Goal: Information Seeking & Learning: Learn about a topic

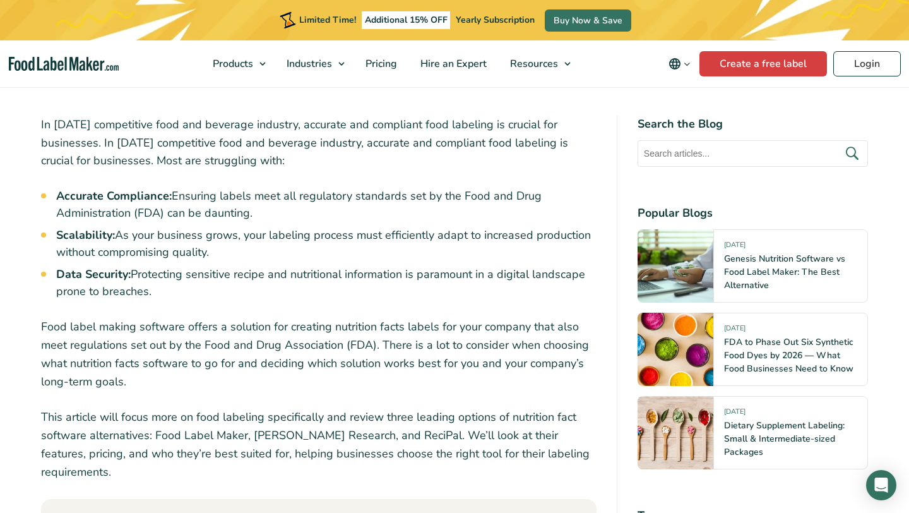
scroll to position [484, 0]
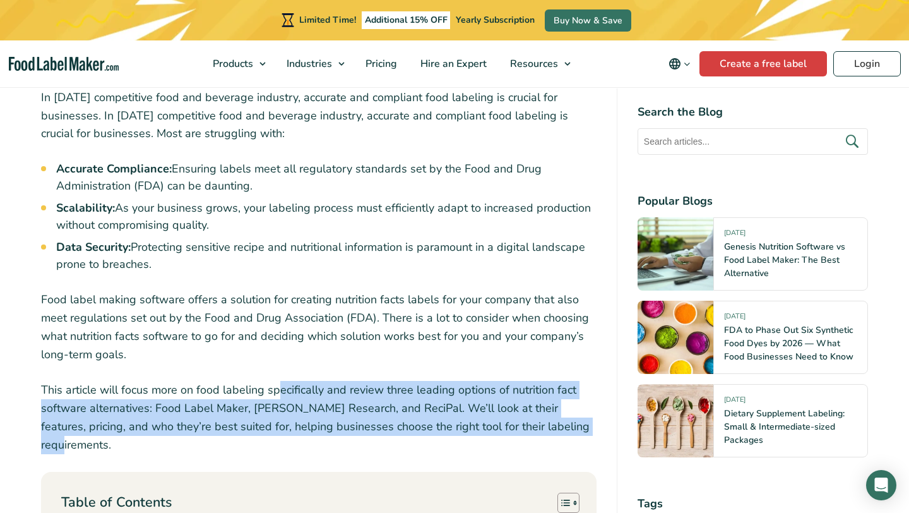
drag, startPoint x: 575, startPoint y: 427, endPoint x: 277, endPoint y: 385, distance: 301.1
click at [277, 385] on p "This article will focus more on food labeling specifically and review three lea…" at bounding box center [319, 417] width 556 height 73
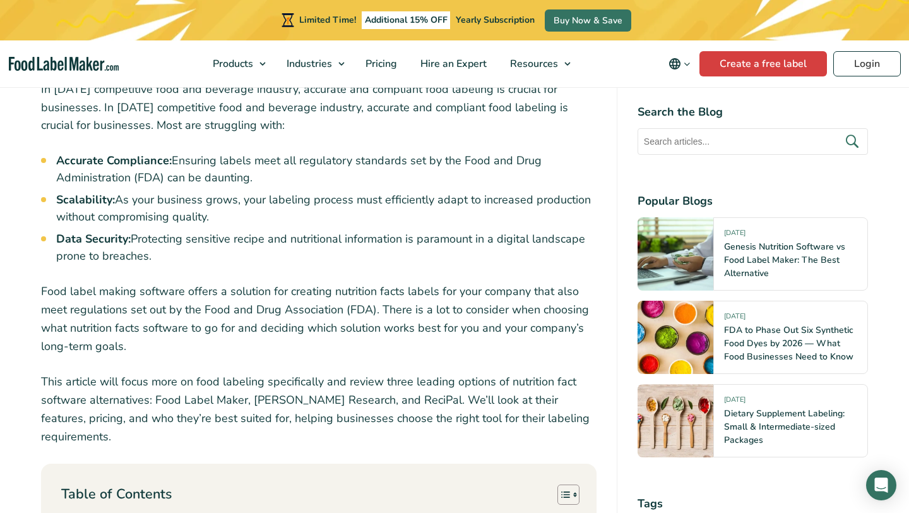
scroll to position [477, 0]
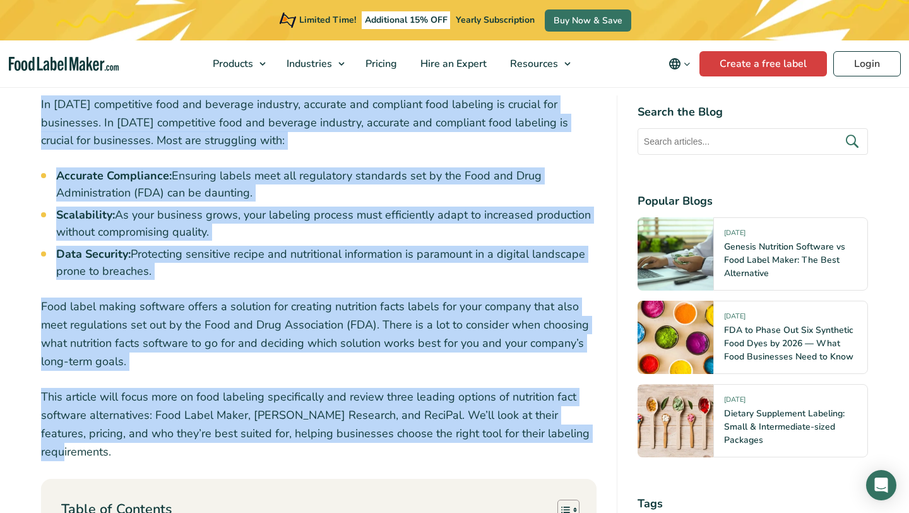
drag, startPoint x: 578, startPoint y: 435, endPoint x: 35, endPoint y: 108, distance: 633.8
copy div "In today’s competitive food and beverage industry, accurate and compliant food …"
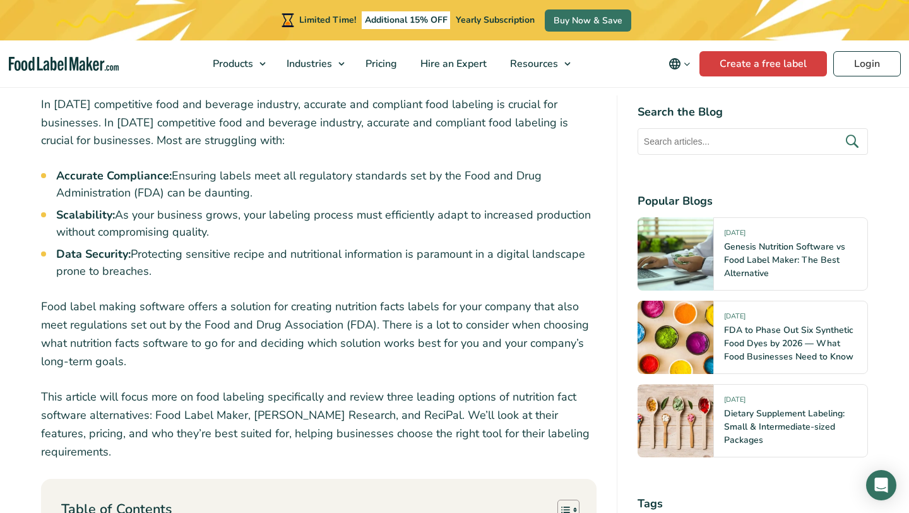
scroll to position [452, 0]
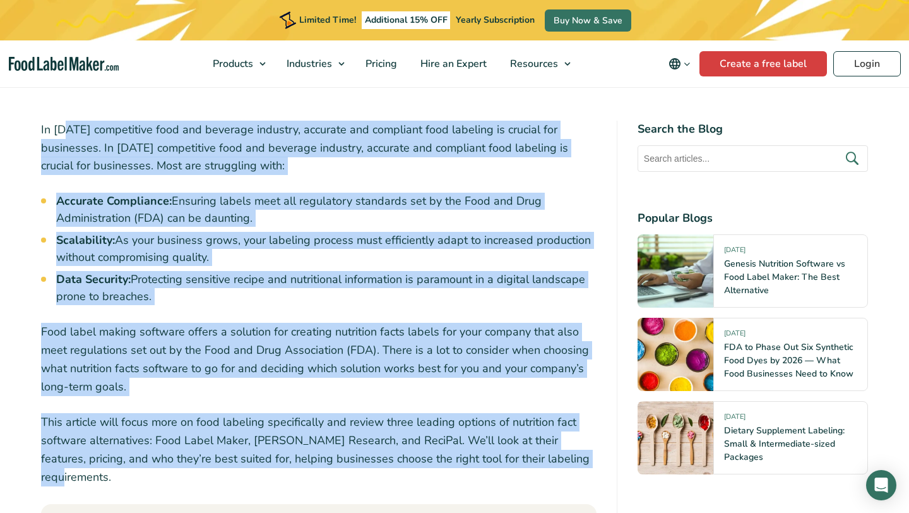
drag, startPoint x: 576, startPoint y: 458, endPoint x: 65, endPoint y: 138, distance: 603.0
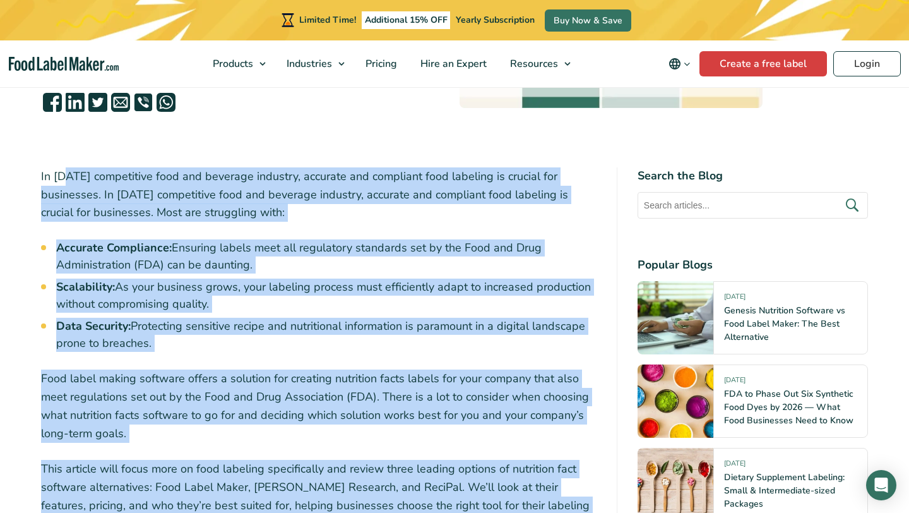
scroll to position [400, 0]
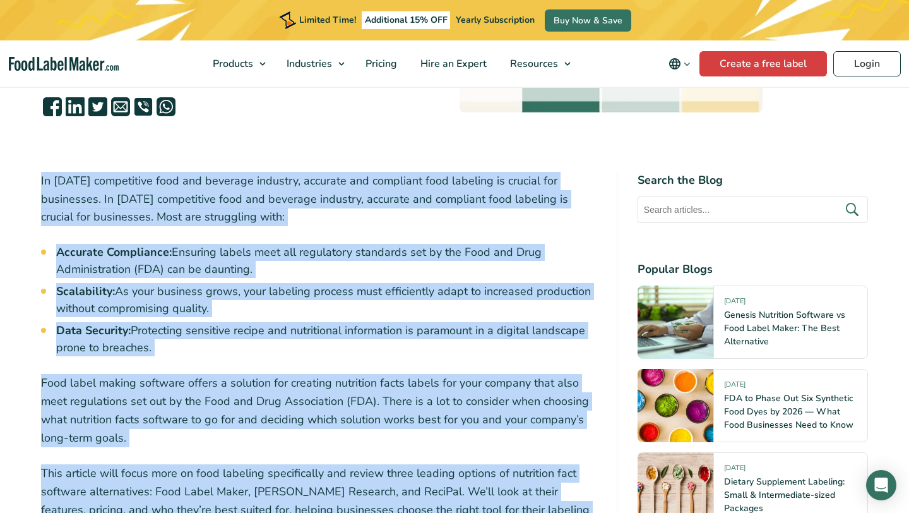
copy div "In today’s competitive food and beverage industry, accurate and compliant food …"
click at [356, 321] on ul "Accurate Compliance: Ensuring labels meet all regulatory standards set by the F…" at bounding box center [326, 300] width 541 height 112
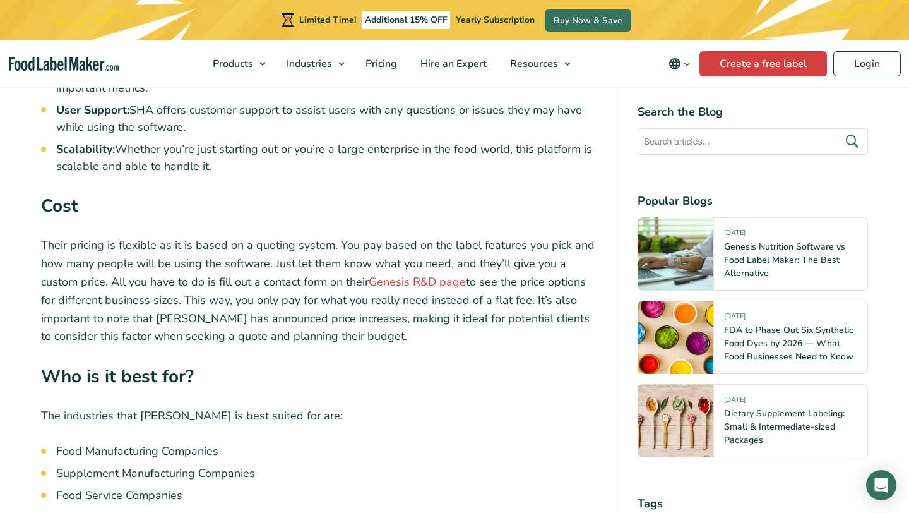
scroll to position [4824, 0]
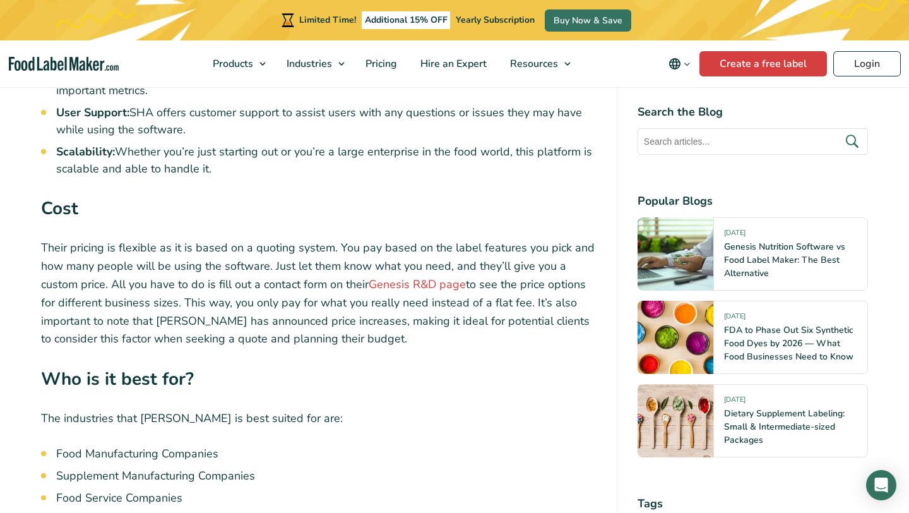
click at [330, 249] on p "Their pricing is flexible as it is based on a quoting system. You pay based on …" at bounding box center [319, 293] width 556 height 109
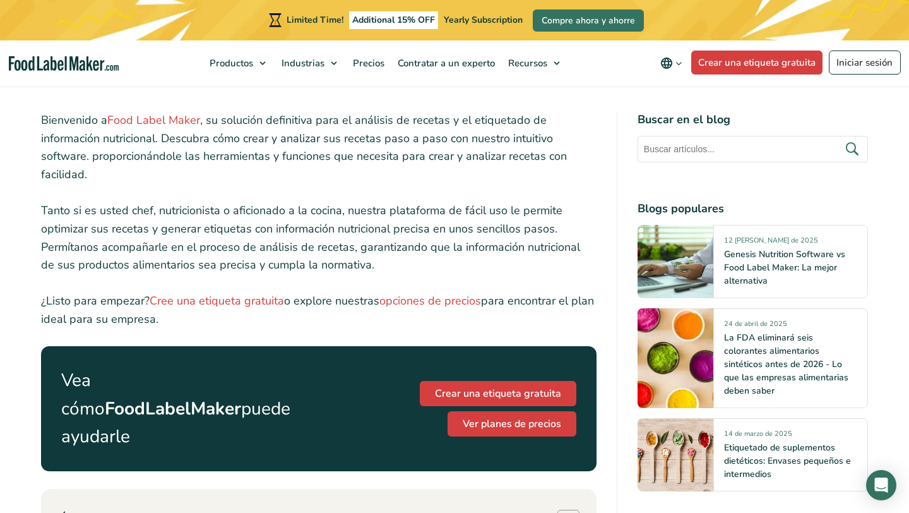
scroll to position [450, 0]
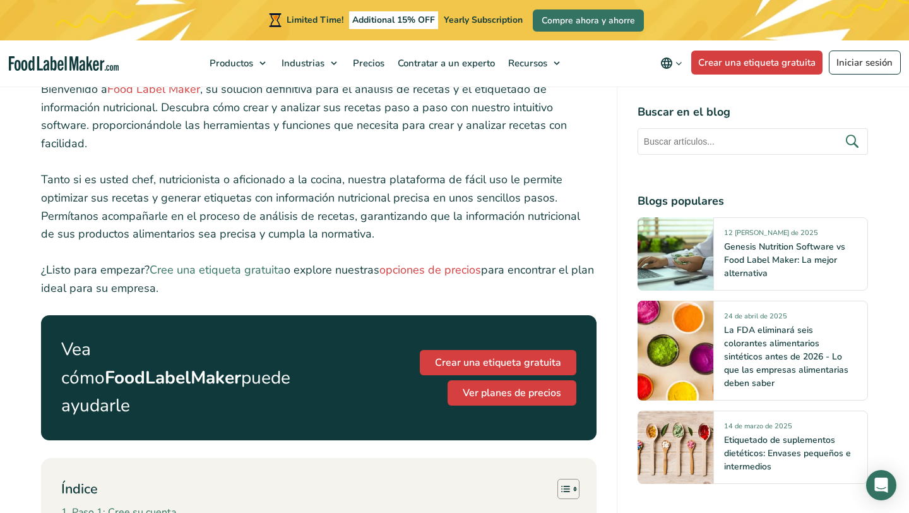
click at [246, 268] on link "Cree una etiqueta gratuita" at bounding box center [217, 269] width 135 height 15
click at [424, 270] on link "opciones de precios" at bounding box center [431, 269] width 102 height 15
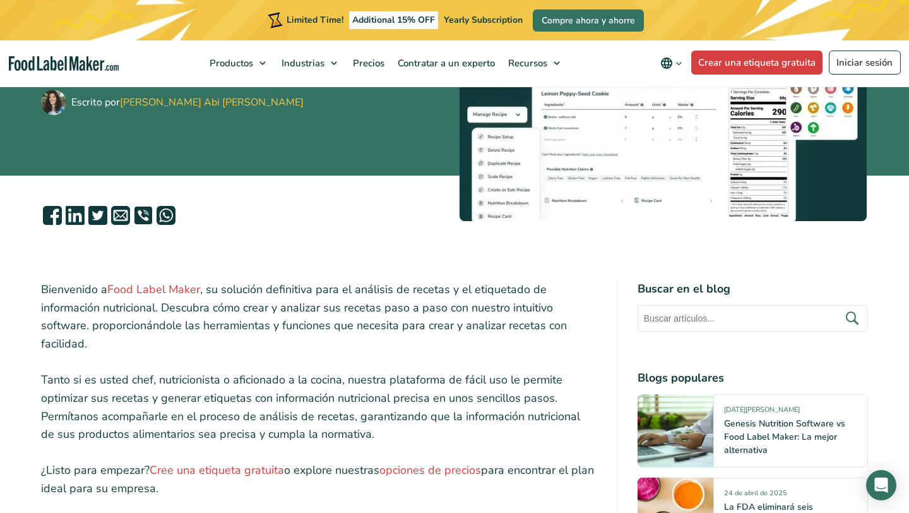
scroll to position [411, 0]
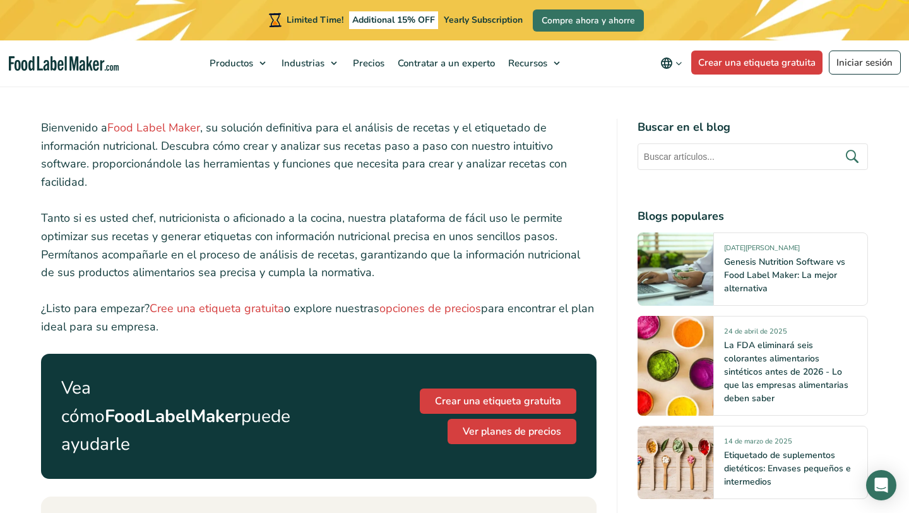
click at [381, 334] on p "¿Listo para empezar? Cree una etiqueta gratuita o explore nuestras opciones de …" at bounding box center [319, 317] width 556 height 37
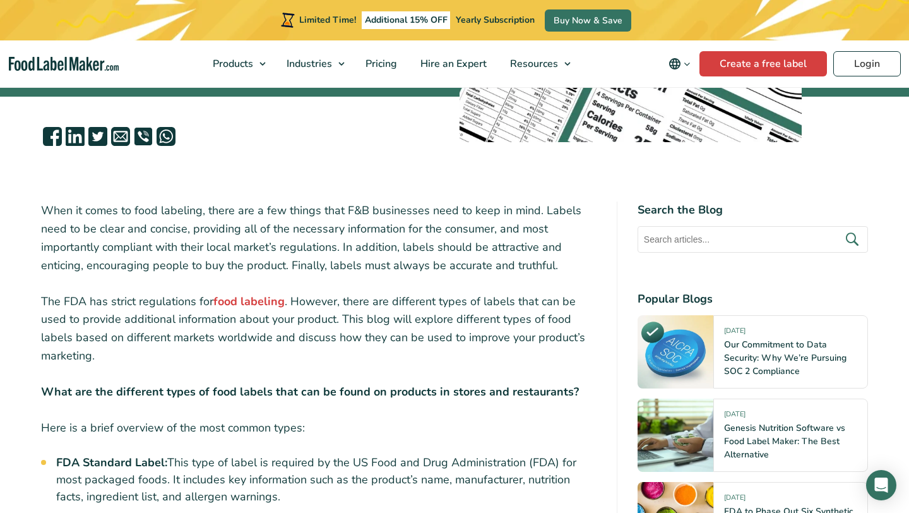
scroll to position [369, 0]
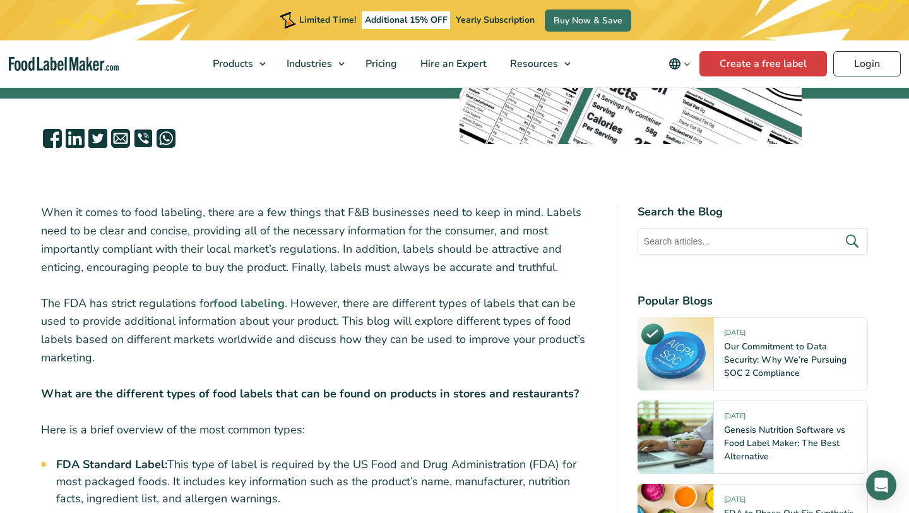
click at [260, 301] on strong "food labeling" at bounding box center [248, 303] width 71 height 15
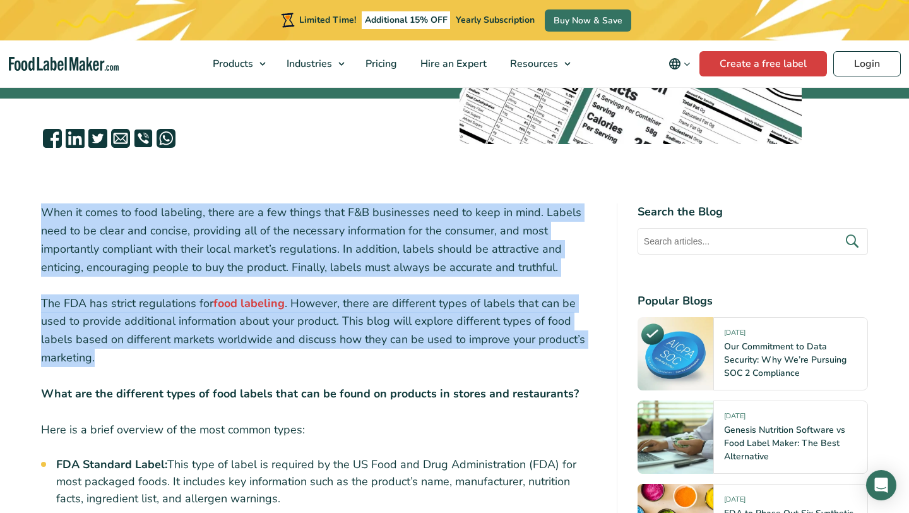
drag, startPoint x: 109, startPoint y: 359, endPoint x: 33, endPoint y: 213, distance: 164.7
copy div "When it comes to food labeling, there are a few things that F&B businesses need…"
click at [254, 302] on strong "food labeling" at bounding box center [248, 303] width 71 height 15
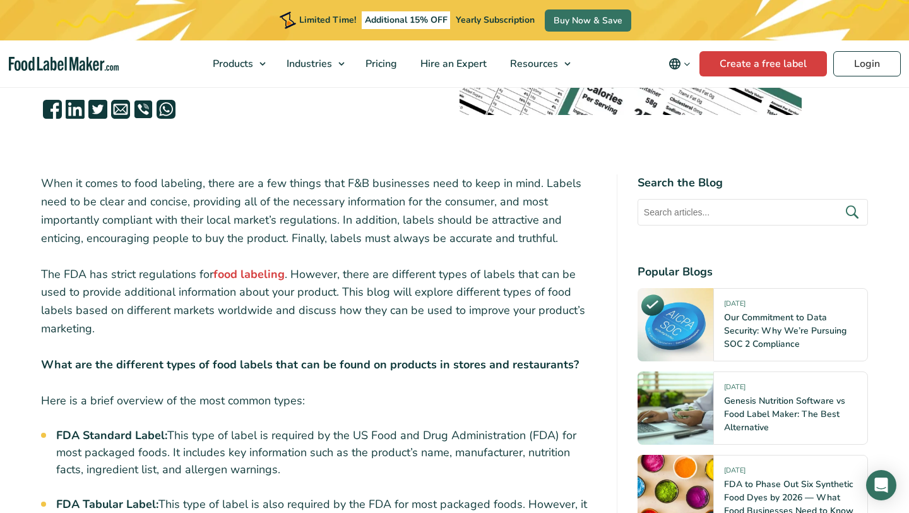
click at [348, 320] on p "The FDA has strict regulations for food labeling . However, there are different…" at bounding box center [319, 301] width 556 height 73
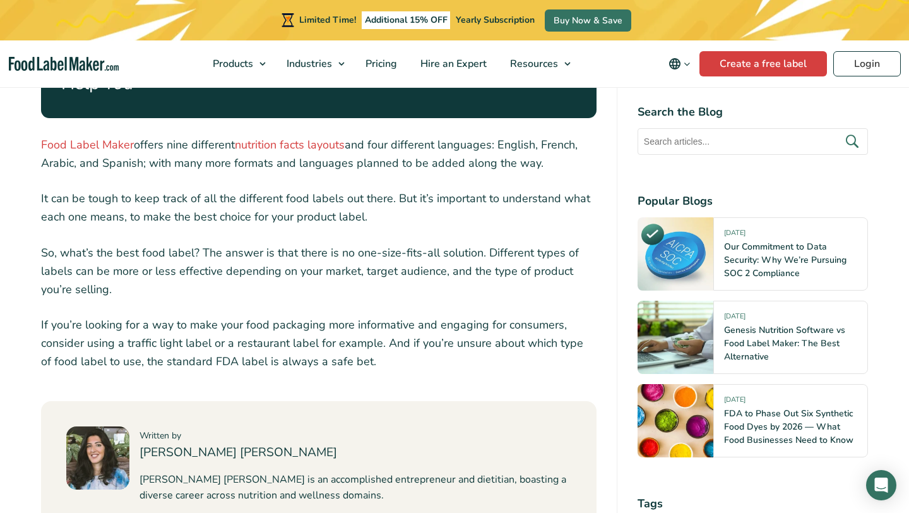
scroll to position [1457, 0]
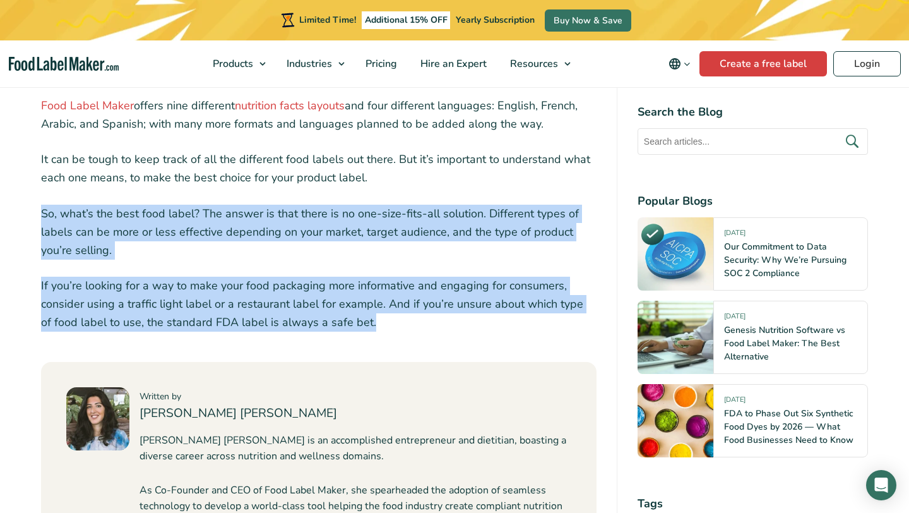
drag, startPoint x: 365, startPoint y: 296, endPoint x: 28, endPoint y: 188, distance: 353.7
click at [28, 188] on article "1 June, 2023 Different Nutrition Facts Label Formats Written by Maria Abi Hanna" at bounding box center [454, 53] width 909 height 2752
copy div "So, what’s the best food label? The answer is that there is no one-size-fits-al…"
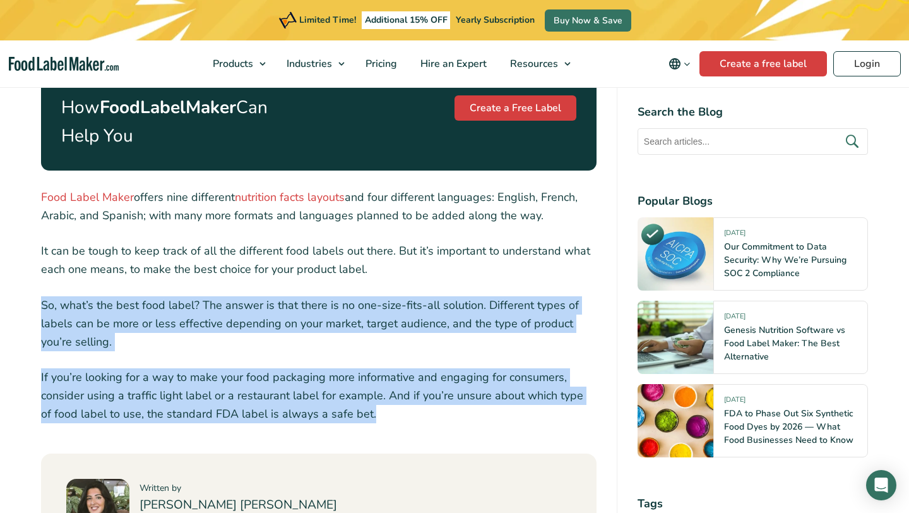
scroll to position [1336, 0]
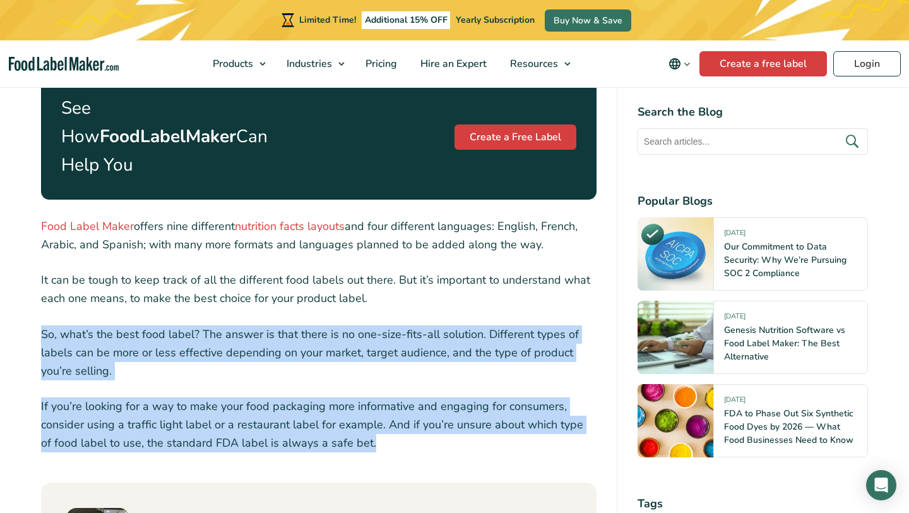
copy div "So, what’s the best food label? The answer is that there is no one-size-fits-al…"
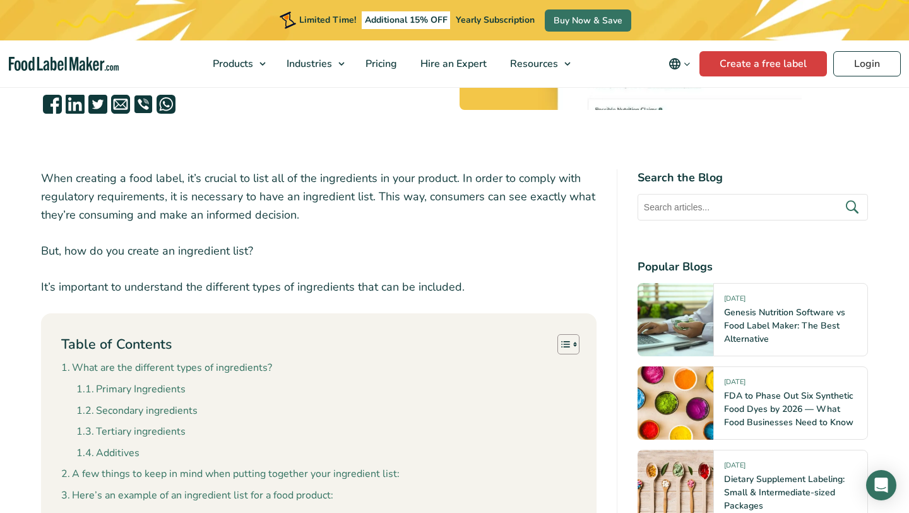
scroll to position [408, 0]
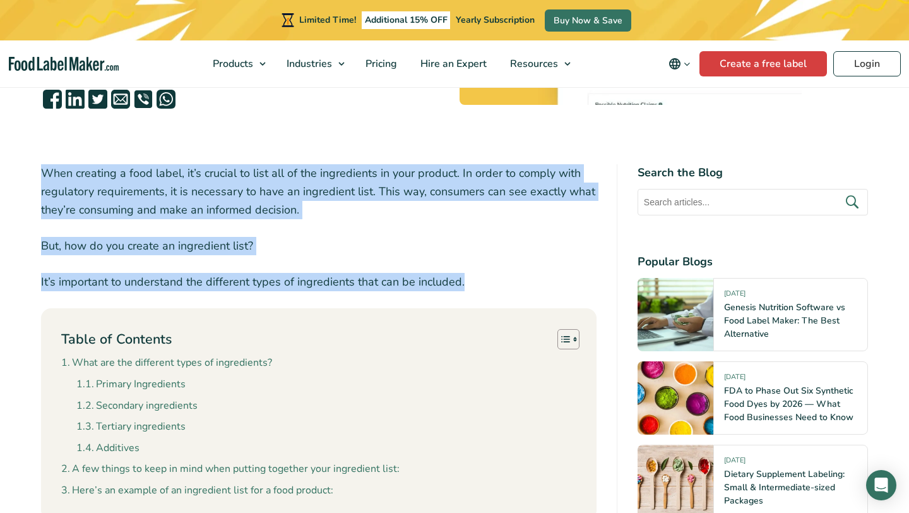
drag, startPoint x: 474, startPoint y: 280, endPoint x: 43, endPoint y: 170, distance: 444.7
copy div "When creating a food label, it’s crucial to list all of the ingredients in your…"
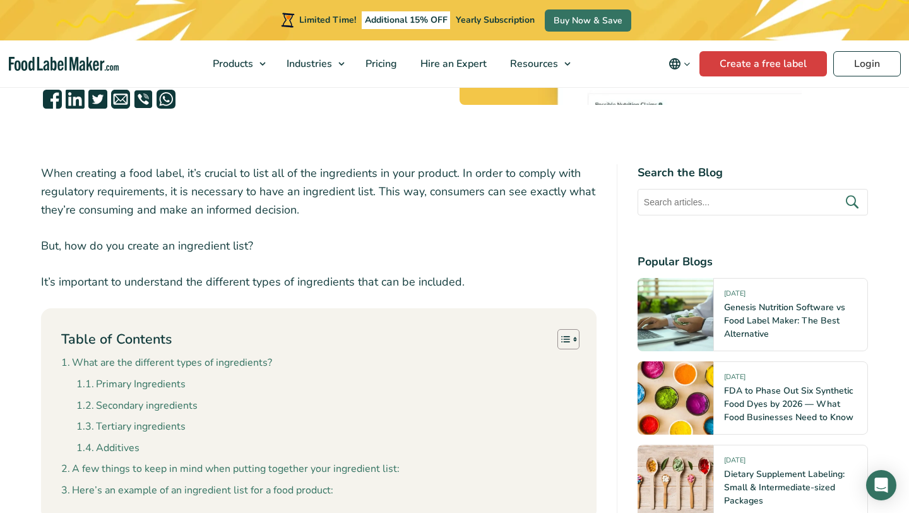
click at [503, 284] on p "It’s important to understand the different types of ingredients that can be inc…" at bounding box center [319, 282] width 556 height 18
click at [476, 284] on p "It’s important to understand the different types of ingredients that can be inc…" at bounding box center [319, 282] width 556 height 18
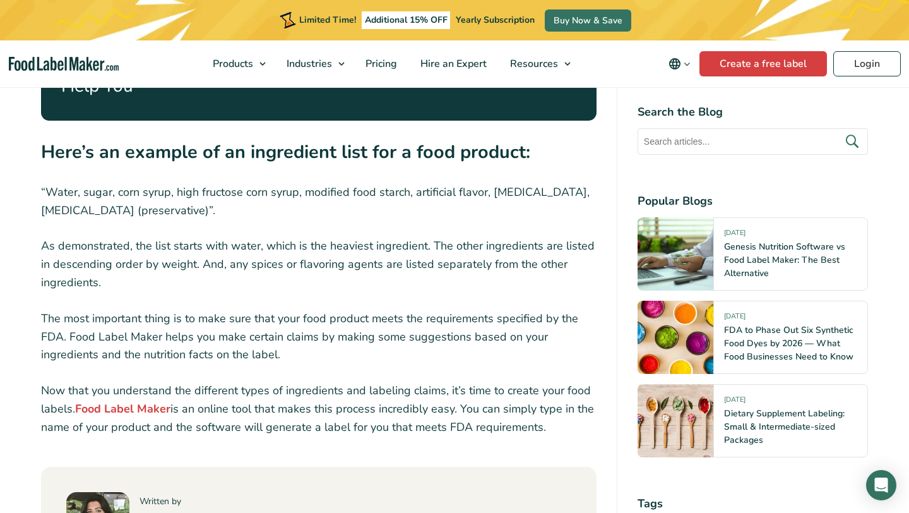
scroll to position [1601, 0]
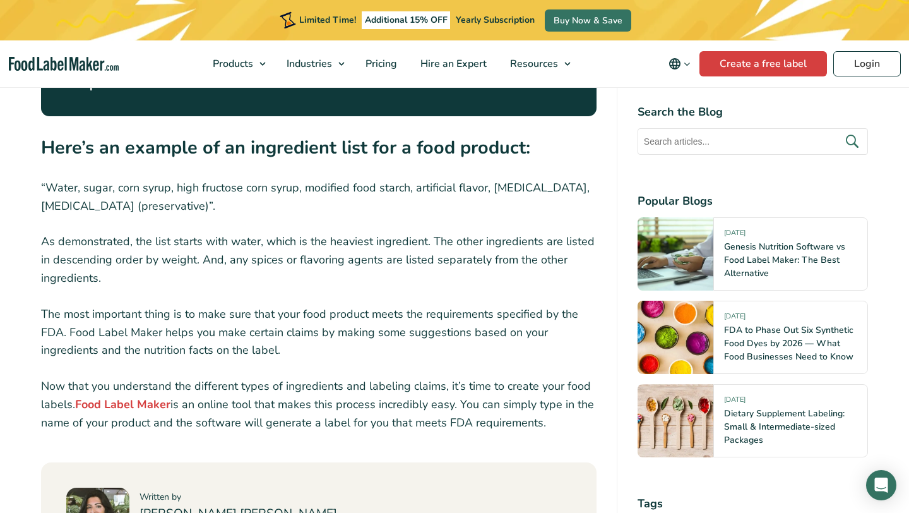
drag, startPoint x: 551, startPoint y: 392, endPoint x: 26, endPoint y: 361, distance: 525.8
click at [26, 361] on article "[DATE] How to Create the Right Ingredient List for Your Food Label? Written by …" at bounding box center [454, 37] width 909 height 3008
copy p "Now that you understand the different types of ingredients and labeling claims,…"
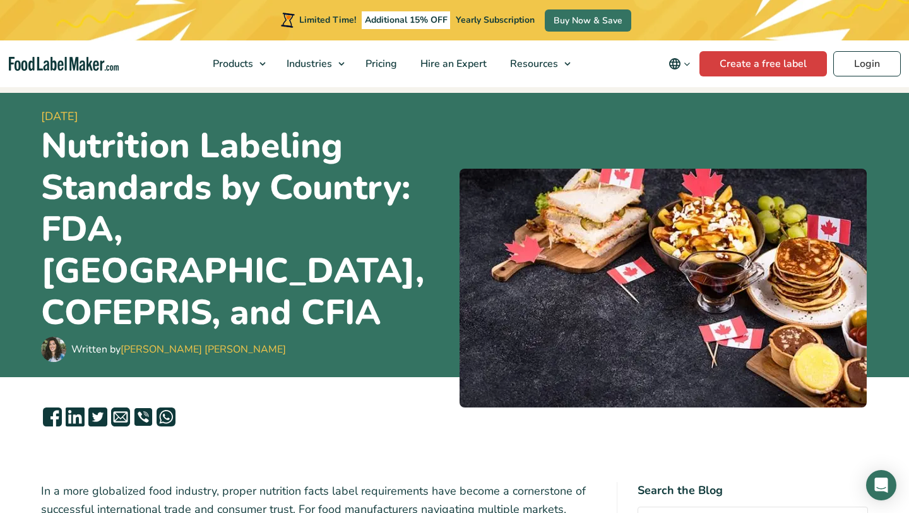
scroll to position [30, 0]
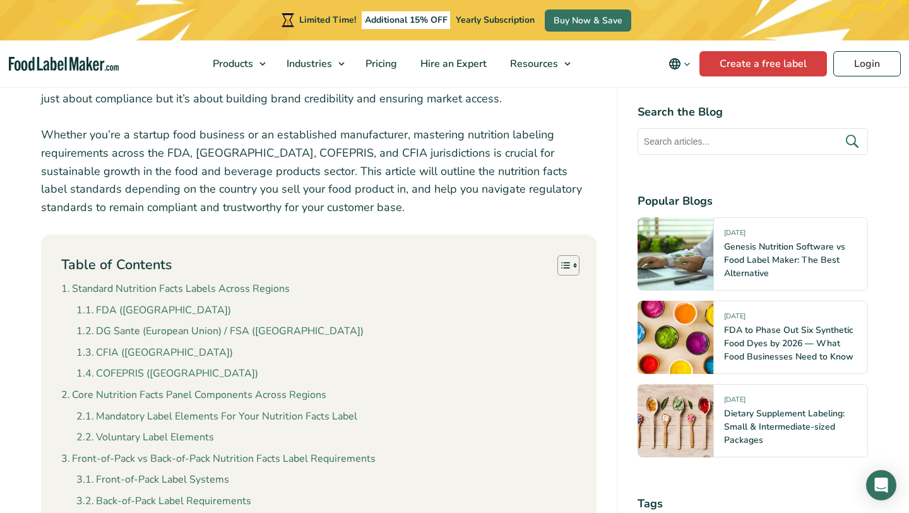
scroll to position [3240, 0]
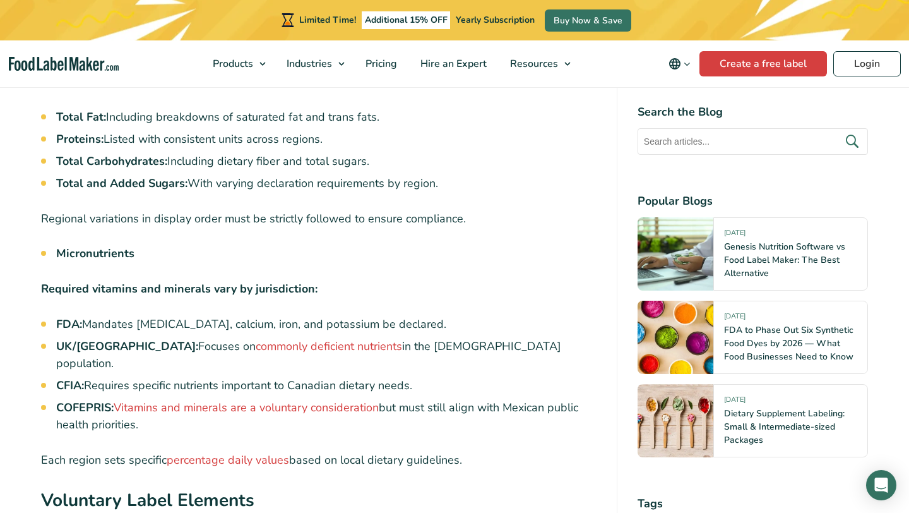
click at [374, 280] on p "Required vitamins and minerals vary by jurisdiction:" at bounding box center [319, 289] width 556 height 18
click at [368, 399] on li "COFEPRIS: Vitamins and minerals are a voluntary consideration but must still al…" at bounding box center [326, 416] width 541 height 34
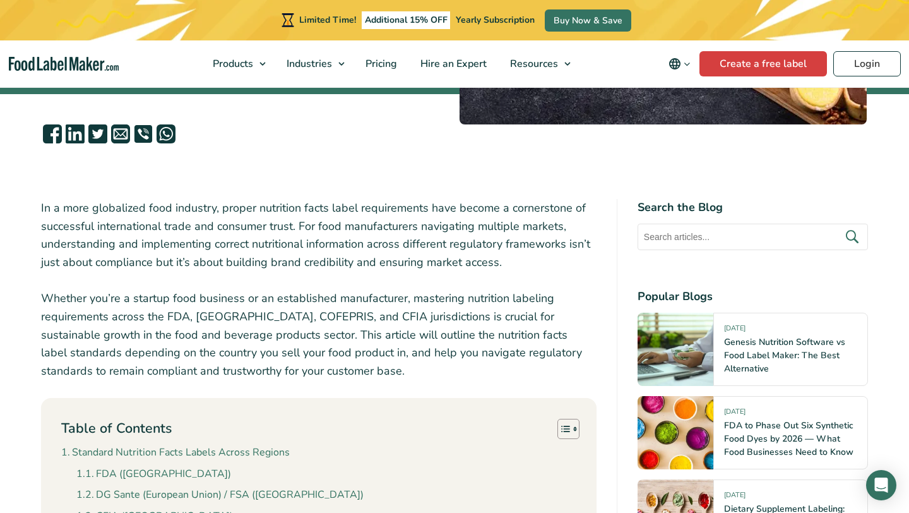
scroll to position [321, 0]
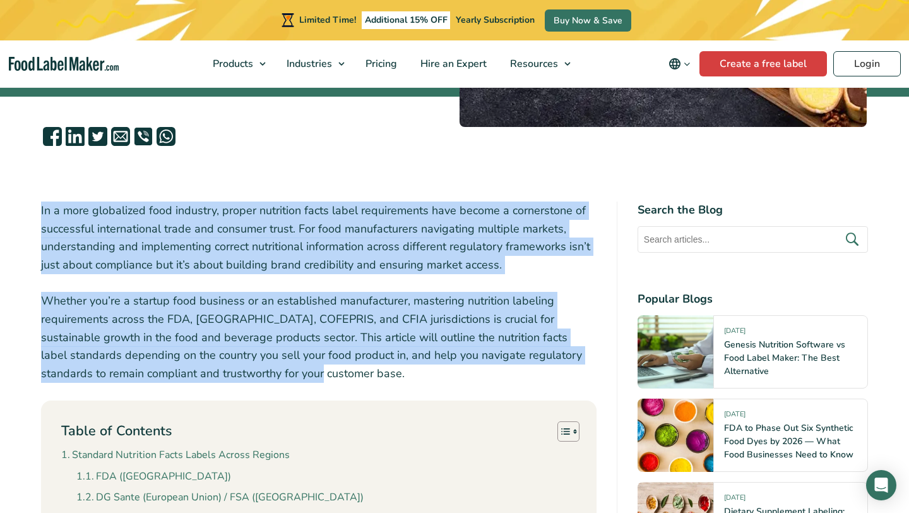
drag, startPoint x: 261, startPoint y: 358, endPoint x: 37, endPoint y: 194, distance: 277.4
copy div "In a more globalized food industry, proper nutrition facts label requirements h…"
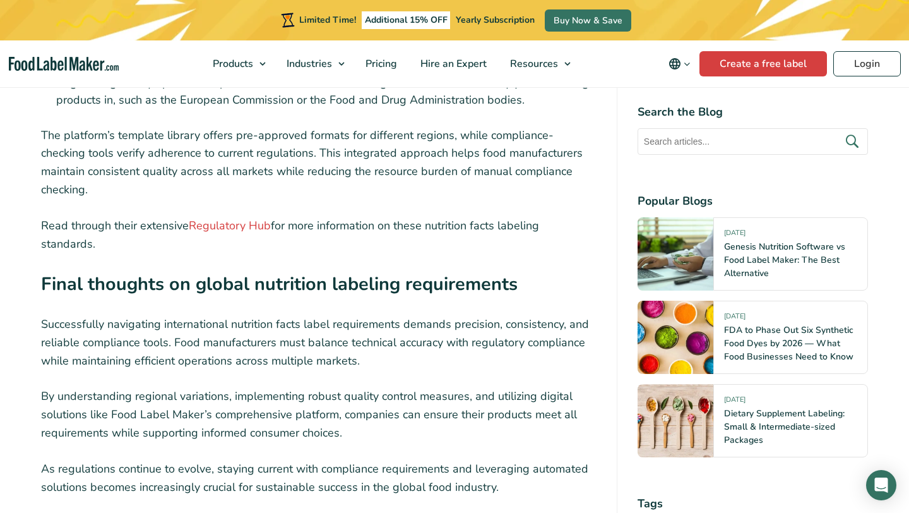
scroll to position [10640, 0]
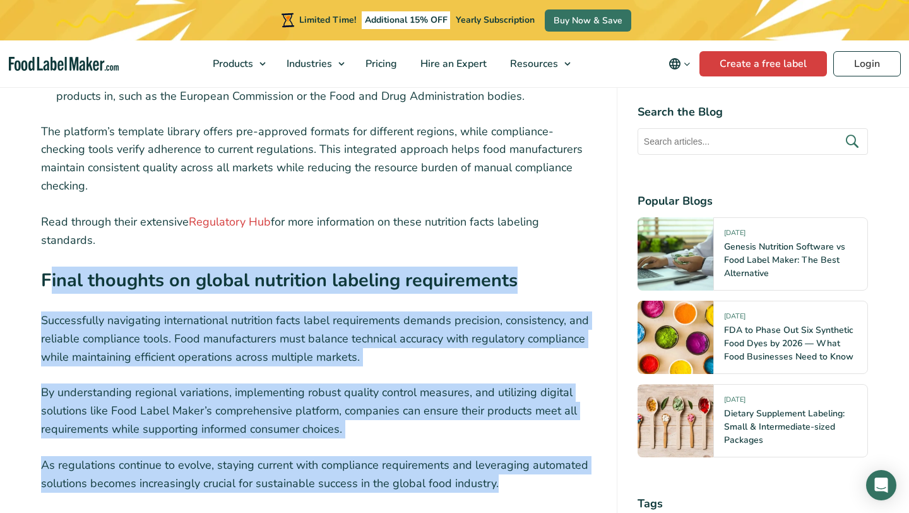
drag, startPoint x: 524, startPoint y: 371, endPoint x: 50, endPoint y: 165, distance: 516.5
copy div "Final thoughts on global nutrition labeling requirements Successfully navigatin…"
click at [193, 311] on p "Successfully navigating international nutrition facts label requirements demand…" at bounding box center [319, 338] width 556 height 54
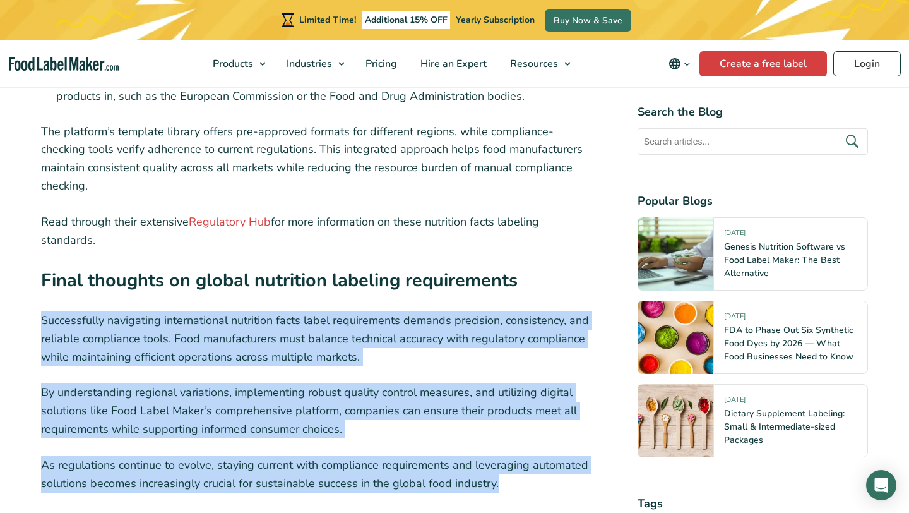
drag, startPoint x: 503, startPoint y: 371, endPoint x: 38, endPoint y: 209, distance: 492.8
copy div "Successfully navigating international nutrition facts label requirements demand…"
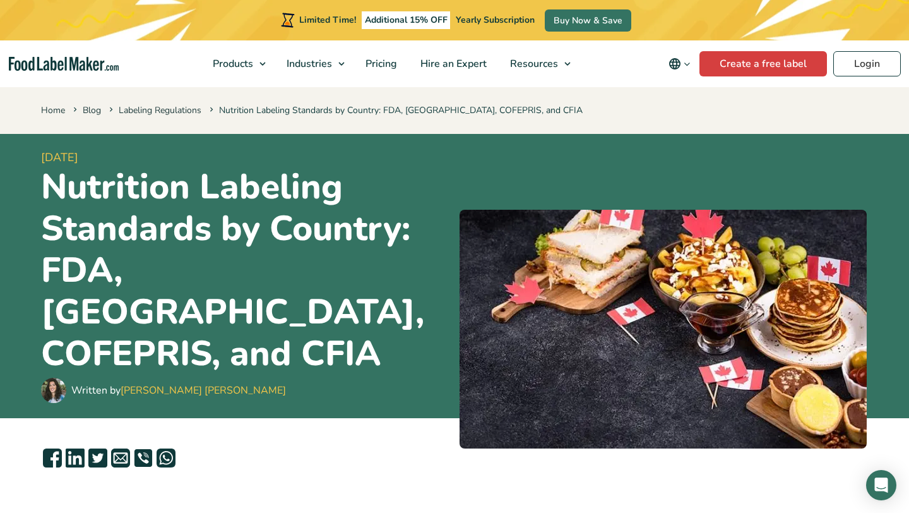
scroll to position [59, 0]
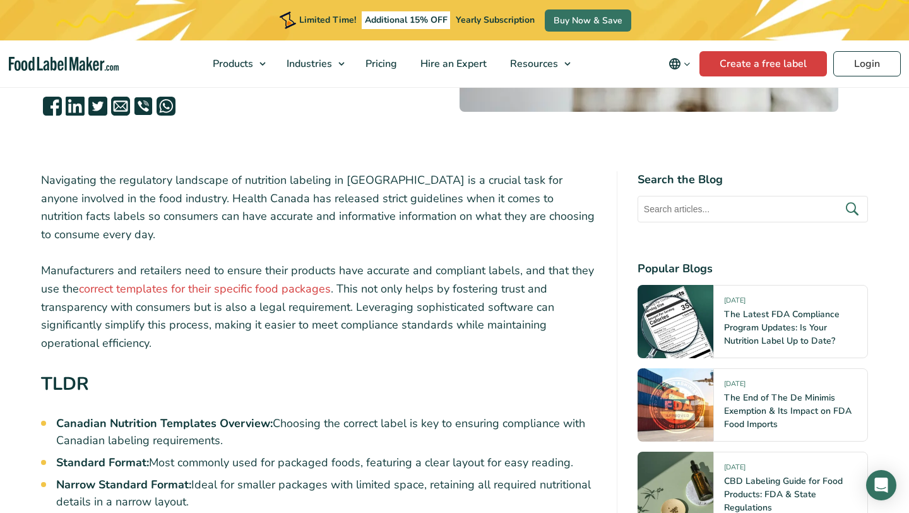
scroll to position [351, 0]
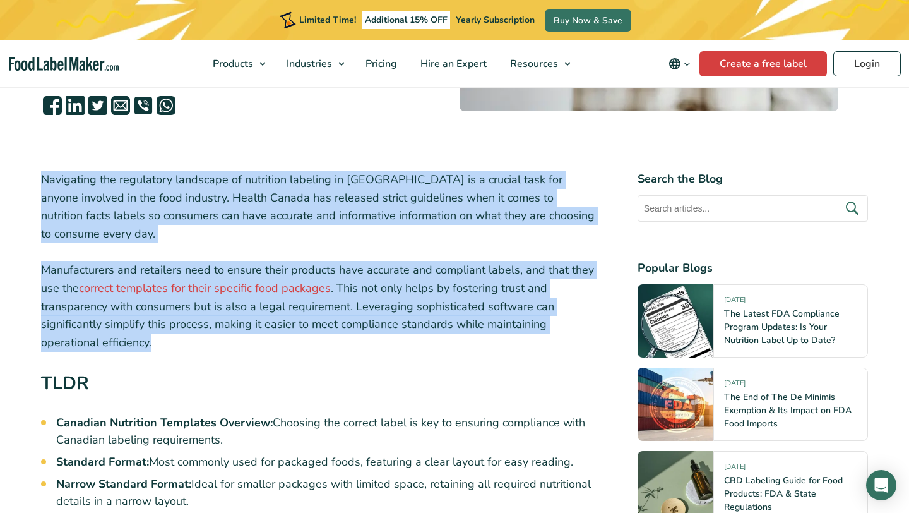
drag, startPoint x: 180, startPoint y: 337, endPoint x: 35, endPoint y: 177, distance: 216.0
copy div "Navigating the regulatory landscape of nutrition labeling in [GEOGRAPHIC_DATA] …"
click at [401, 328] on p "Manufacturers and retailers need to ensure their products have accurate and com…" at bounding box center [319, 306] width 556 height 91
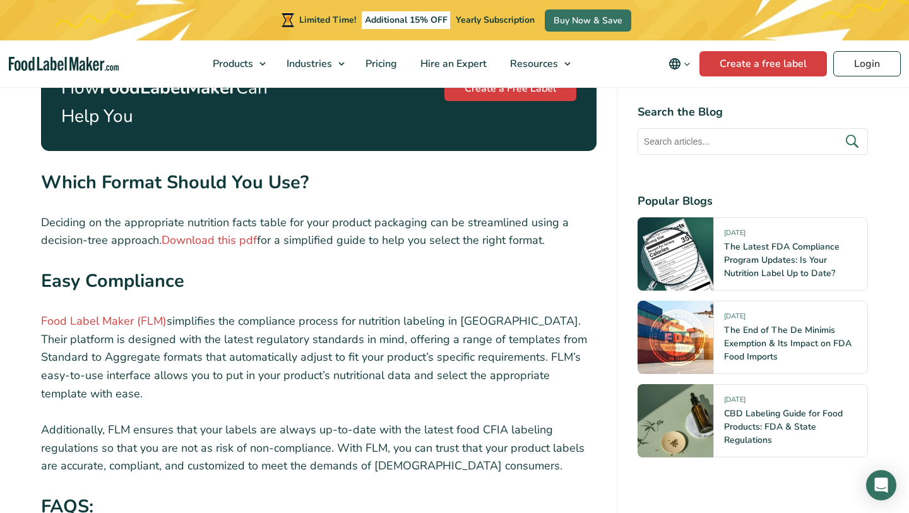
scroll to position [4501, 0]
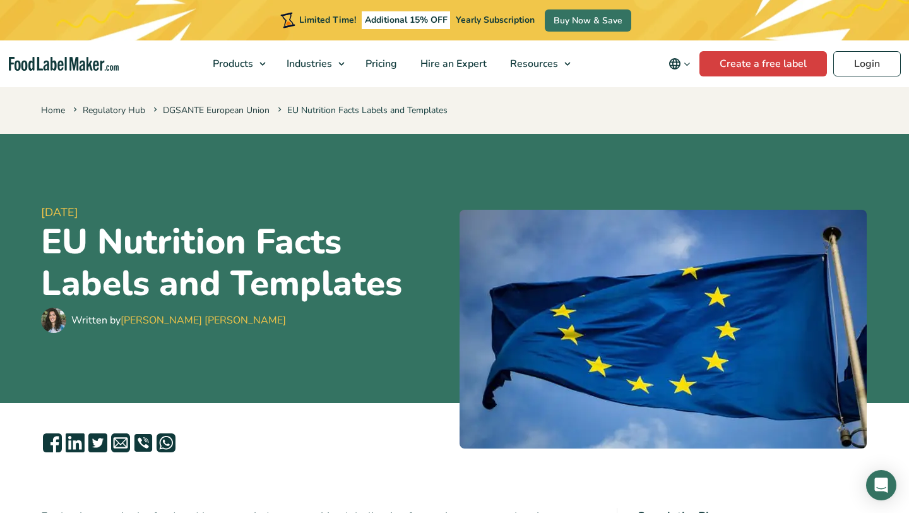
click at [351, 378] on div "25 June, 2024 EU Nutrition Facts Labels and Templates Written by Maria Abi Hanna" at bounding box center [245, 268] width 409 height 239
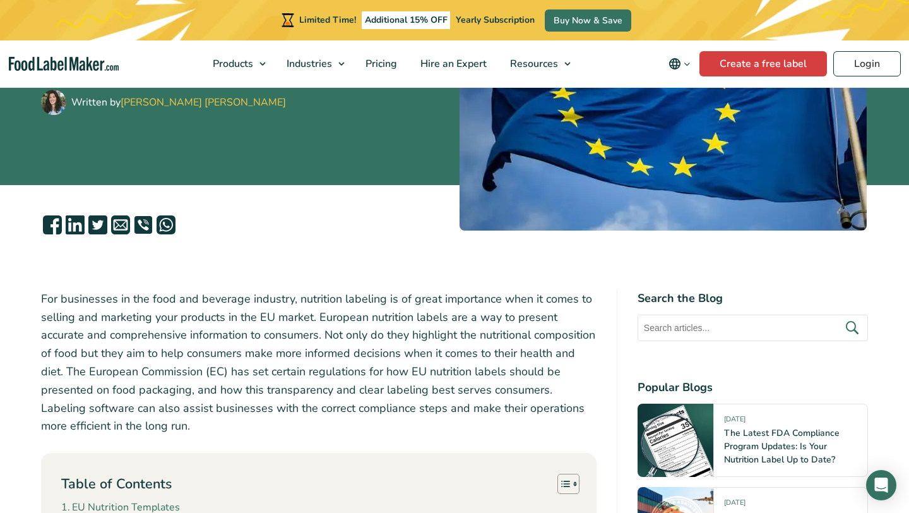
scroll to position [219, 0]
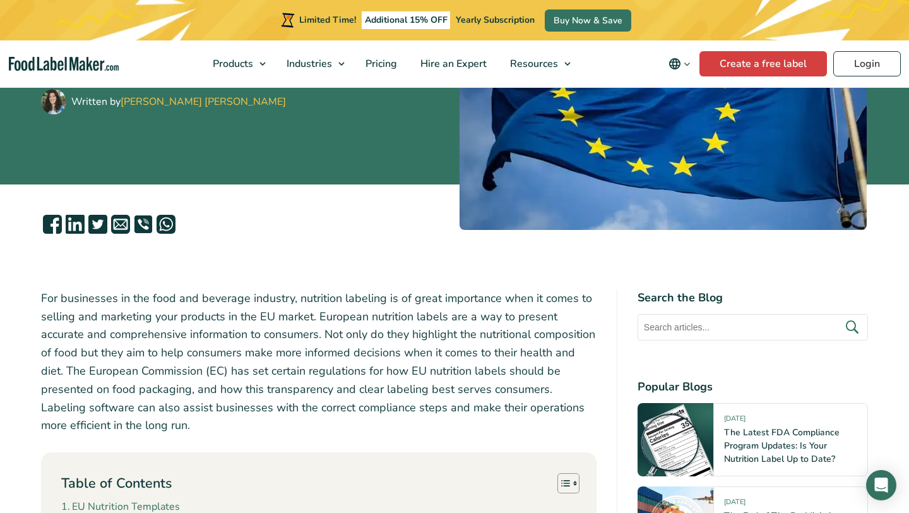
click at [92, 426] on p "For businesses in the food and beverage industry, nutrition labeling is of grea…" at bounding box center [319, 361] width 556 height 145
click at [191, 407] on p "For businesses in the food and beverage industry, nutrition labeling is of grea…" at bounding box center [319, 361] width 556 height 145
drag, startPoint x: 106, startPoint y: 422, endPoint x: 32, endPoint y: 289, distance: 152.4
copy p "For businesses in the food and beverage industry, nutrition labeling is of grea…"
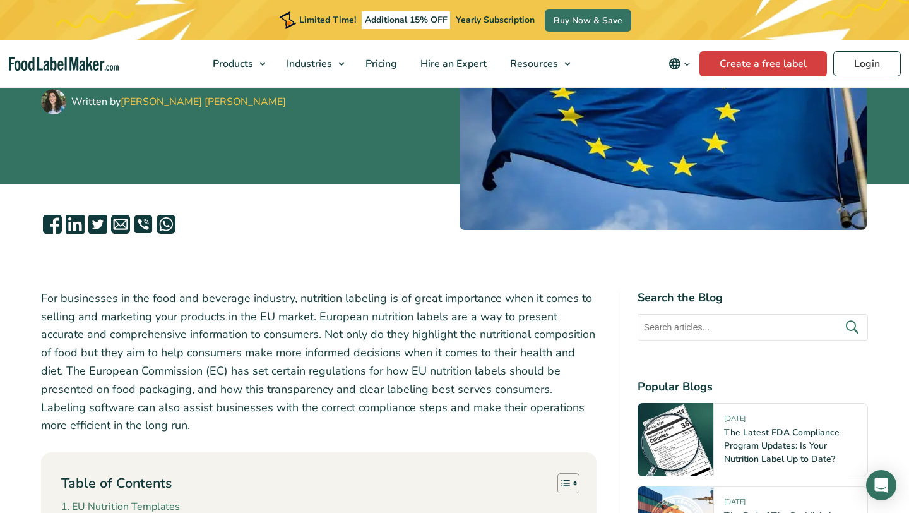
copy p "For businesses in the food and beverage industry, nutrition labeling is of grea…"
click at [287, 392] on p "For businesses in the food and beverage industry, nutrition labeling is of grea…" at bounding box center [319, 361] width 556 height 145
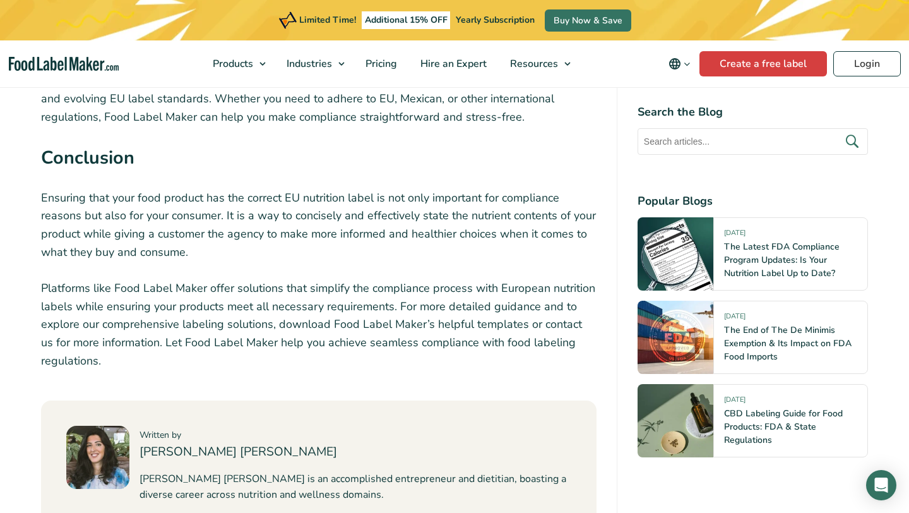
scroll to position [3914, 0]
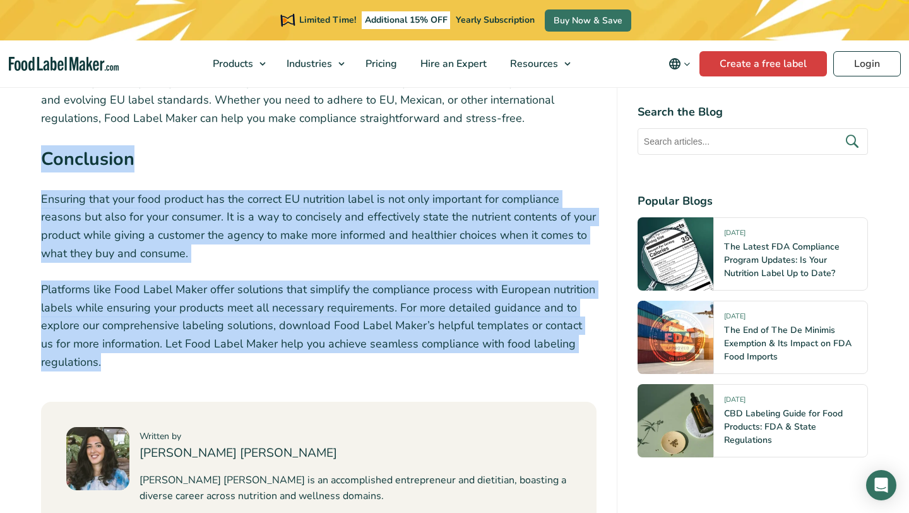
drag, startPoint x: 128, startPoint y: 333, endPoint x: 36, endPoint y: 138, distance: 216.2
copy div "Conclusion Ensuring that your food product has the correct EU nutrition label i…"
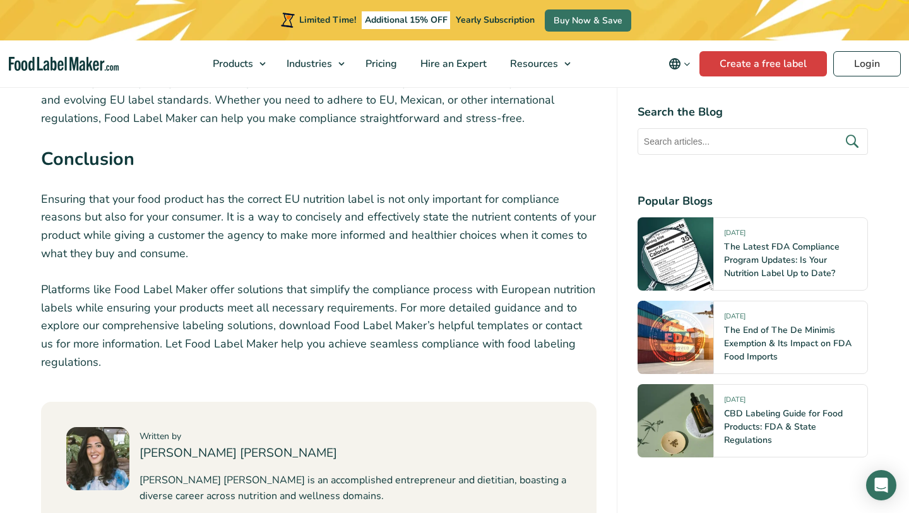
click at [312, 190] on p "Ensuring that your food product has the correct EU nutrition label is not only …" at bounding box center [319, 226] width 556 height 73
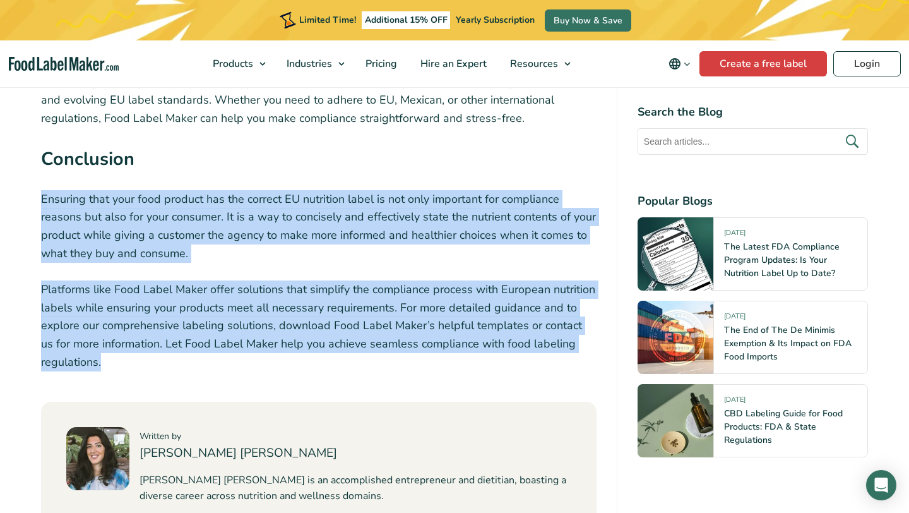
drag, startPoint x: 117, startPoint y: 332, endPoint x: 30, endPoint y: 172, distance: 182.6
copy div "Ensuring that your food product has the correct EU nutrition label is not only …"
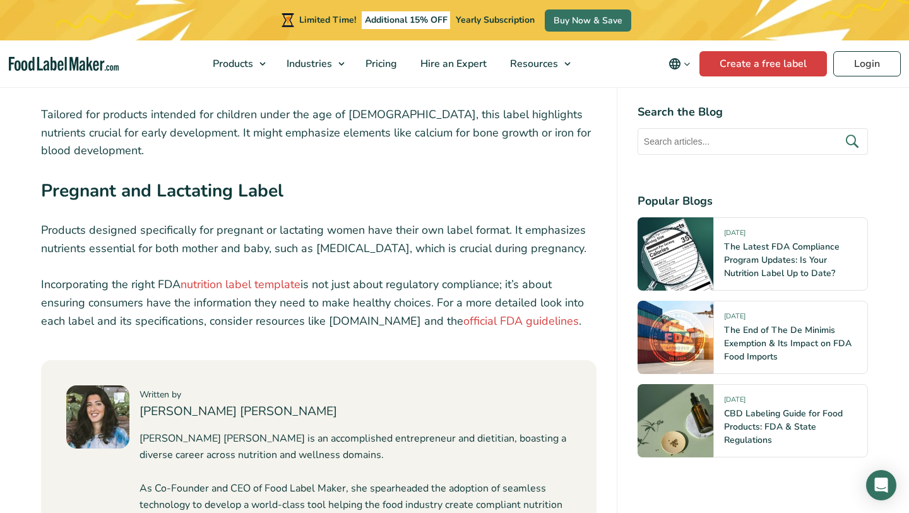
scroll to position [7021, 0]
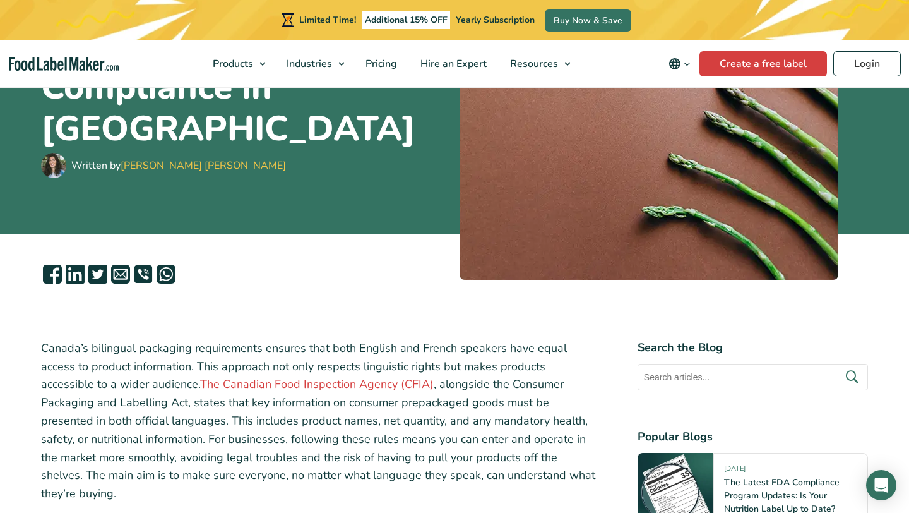
scroll to position [194, 0]
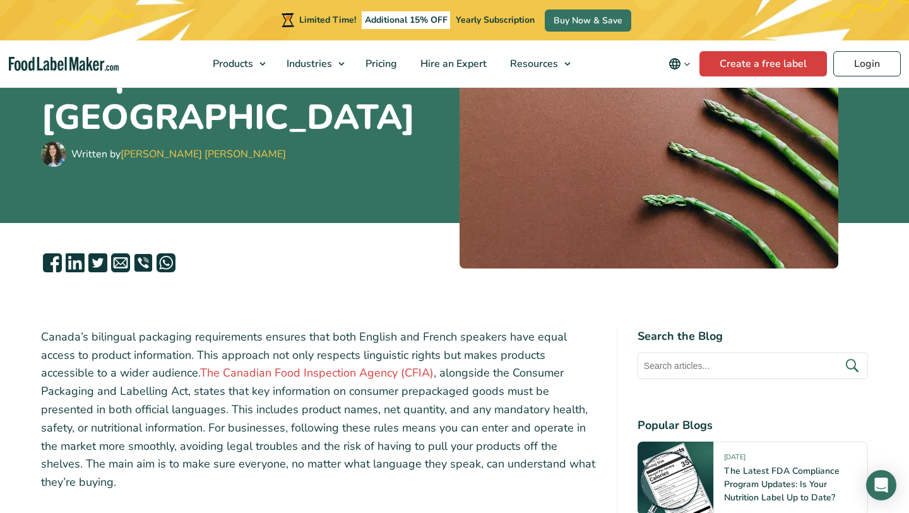
click at [455, 348] on p "Canada’s bilingual packaging requirements ensures that both English and French …" at bounding box center [319, 410] width 556 height 164
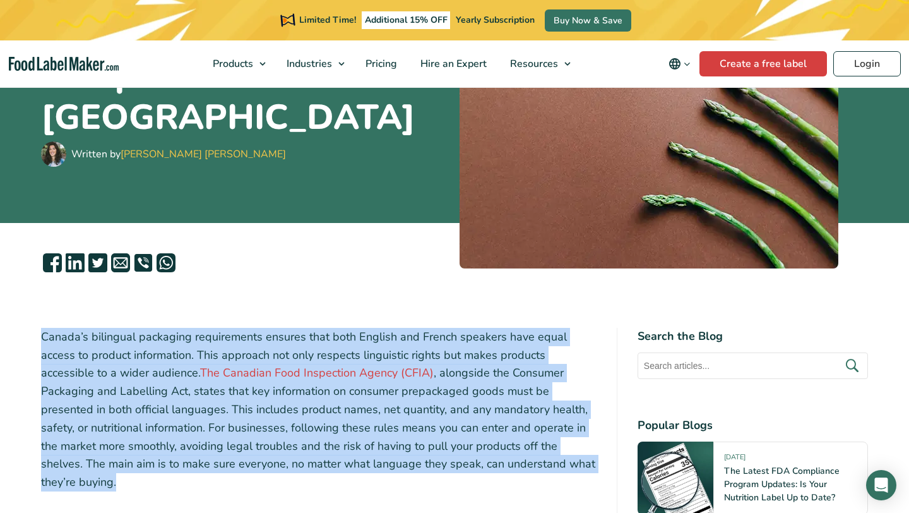
drag, startPoint x: 551, startPoint y: 469, endPoint x: 36, endPoint y: 324, distance: 534.8
copy p "Canada’s bilingual packaging requirements ensures that both English and French …"
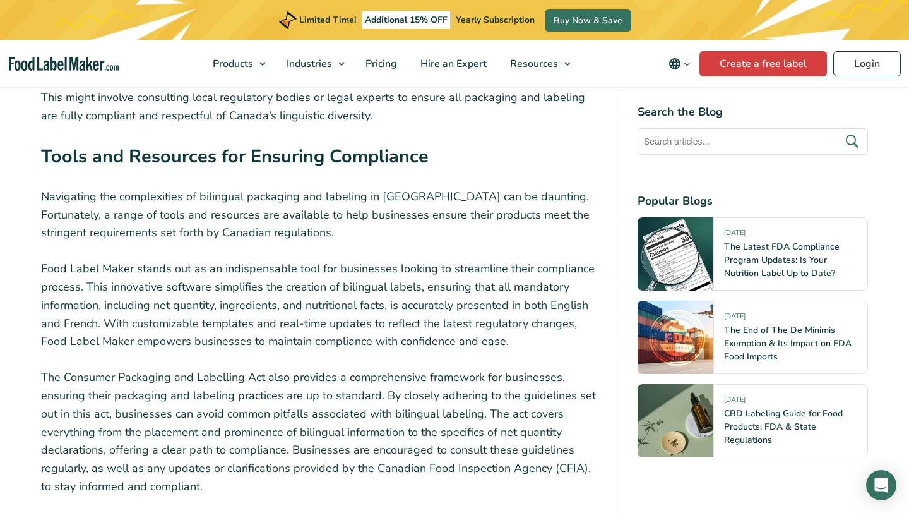
scroll to position [3717, 0]
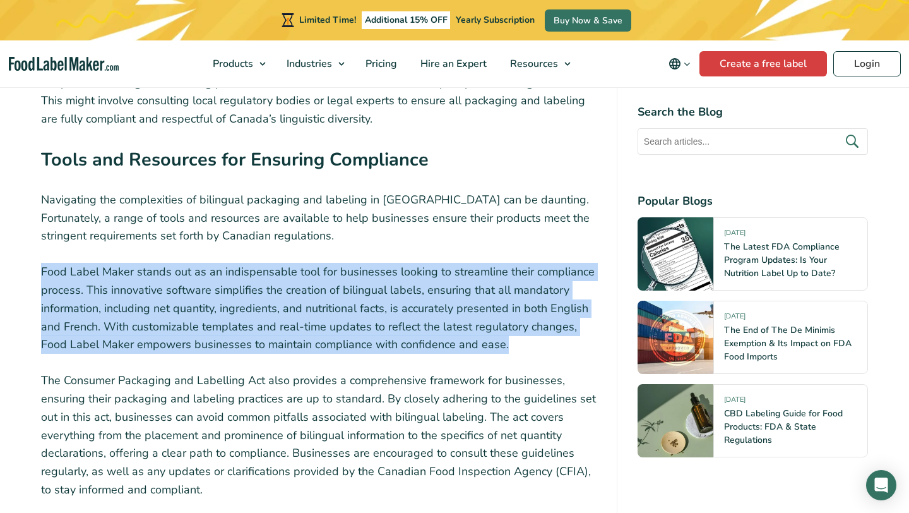
drag, startPoint x: 519, startPoint y: 265, endPoint x: 43, endPoint y: 183, distance: 482.5
click at [43, 263] on p "Food Label Maker stands out as an indispensable tool for businesses looking to …" at bounding box center [319, 308] width 556 height 91
copy p "Food Label Maker stands out as an indispensable tool for businesses looking to …"
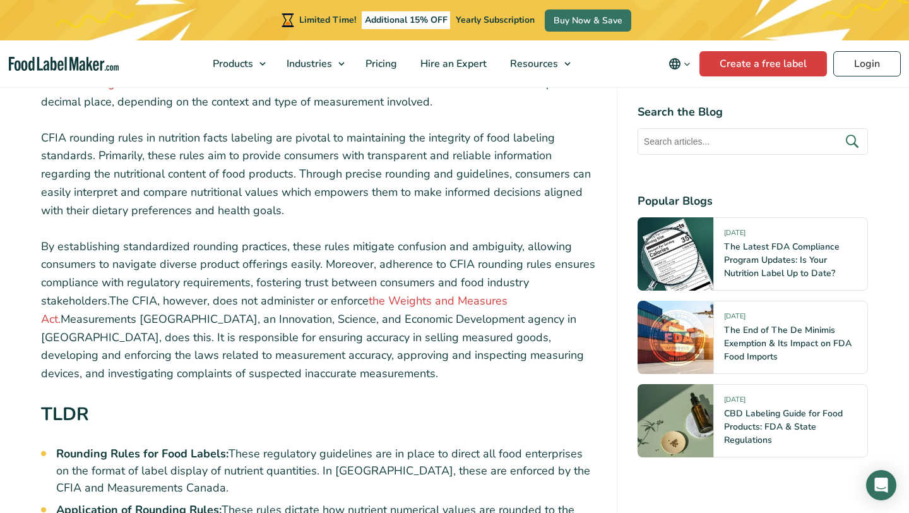
scroll to position [621, 0]
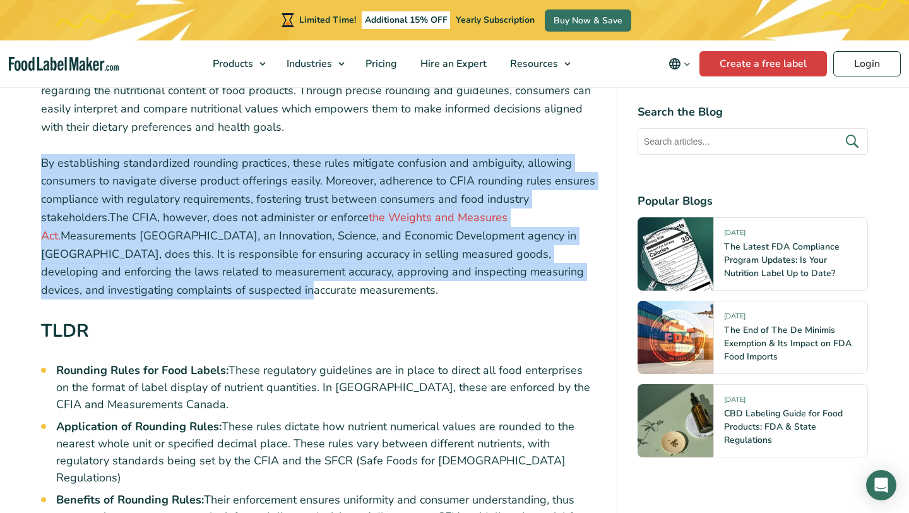
drag, startPoint x: 255, startPoint y: 285, endPoint x: 37, endPoint y: 168, distance: 247.0
copy p "By establishing standardized rounding practices, these rules mitigate confusion…"
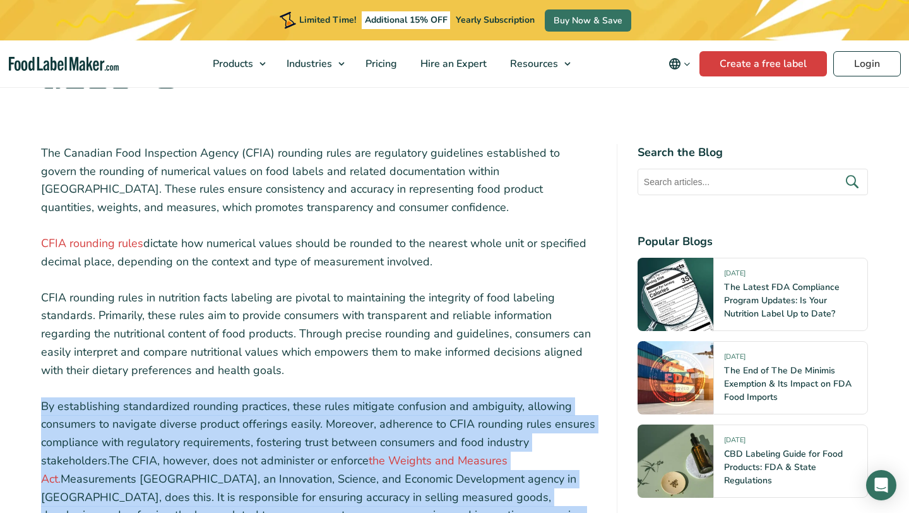
scroll to position [377, 0]
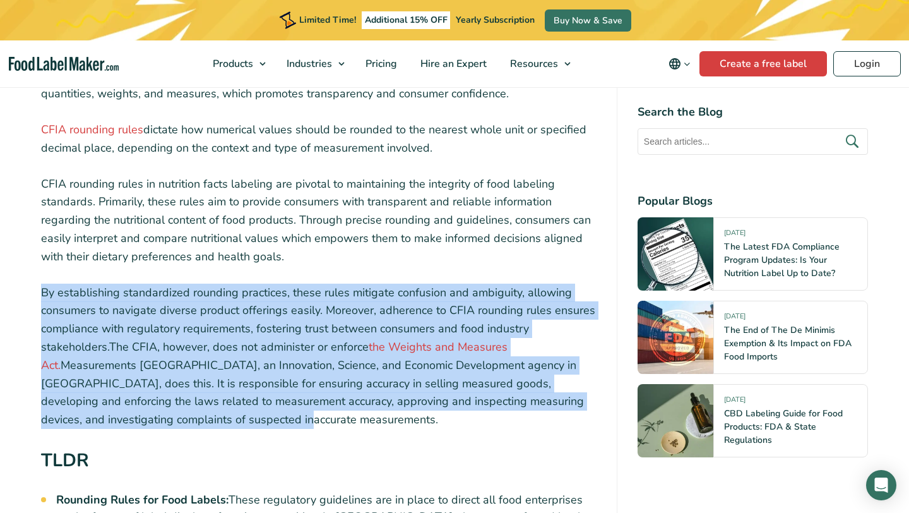
copy p "By establishing standardized rounding practices, these rules mitigate confusion…"
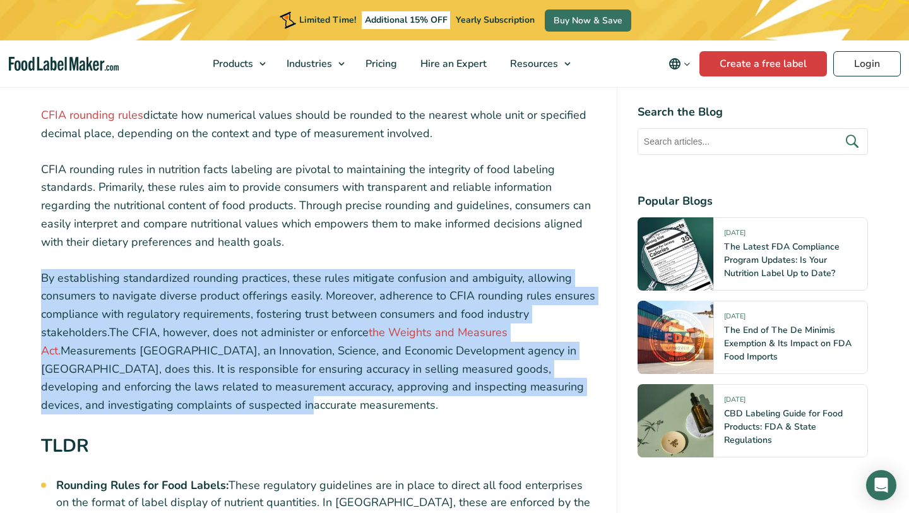
scroll to position [507, 0]
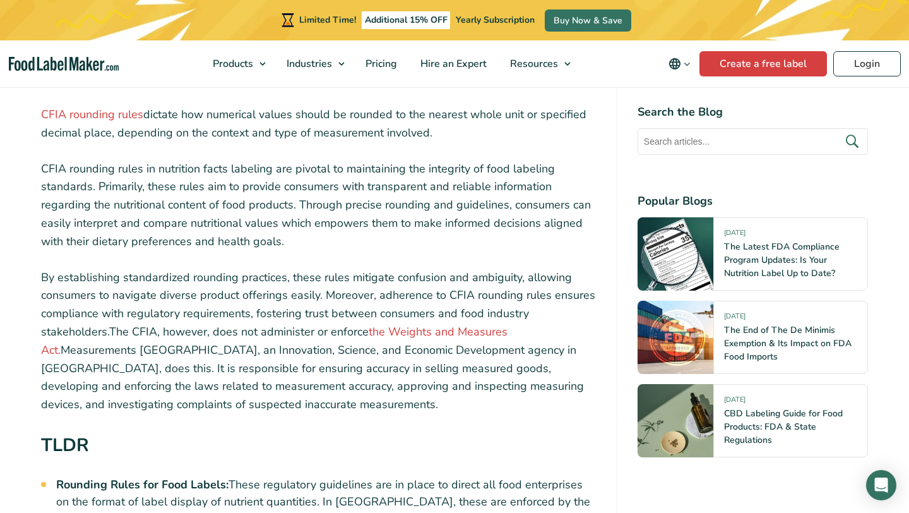
click at [383, 431] on h2 "TLDR" at bounding box center [319, 448] width 556 height 35
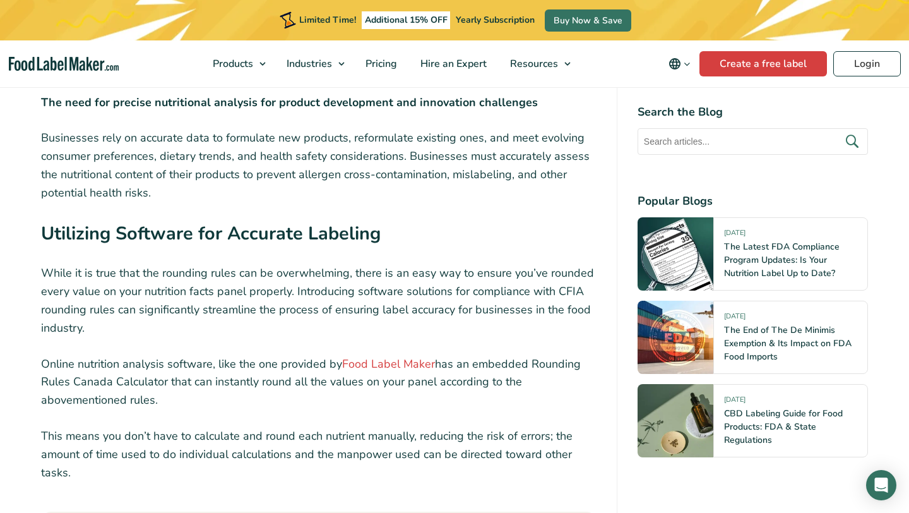
scroll to position [3733, 0]
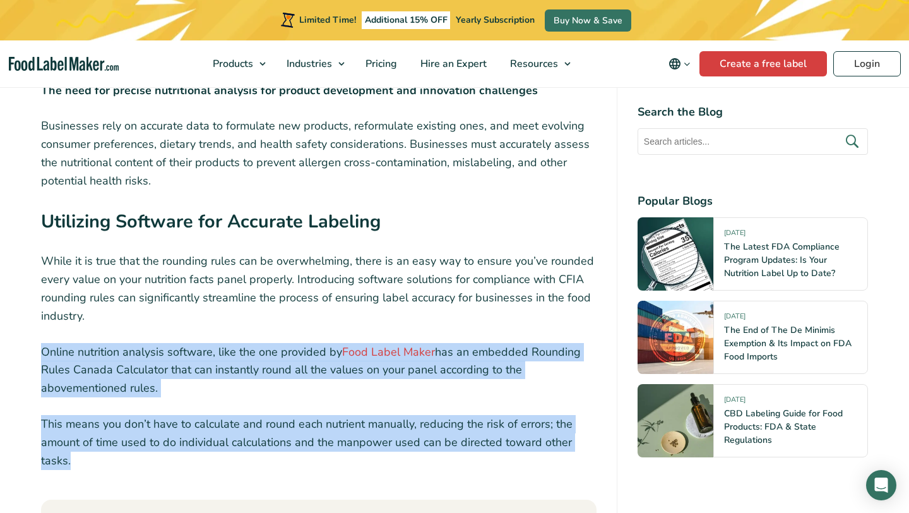
drag, startPoint x: 102, startPoint y: 413, endPoint x: 16, endPoint y: 304, distance: 138.5
copy div "Online nutrition analysis software, like the one provided by Food Label Maker h…"
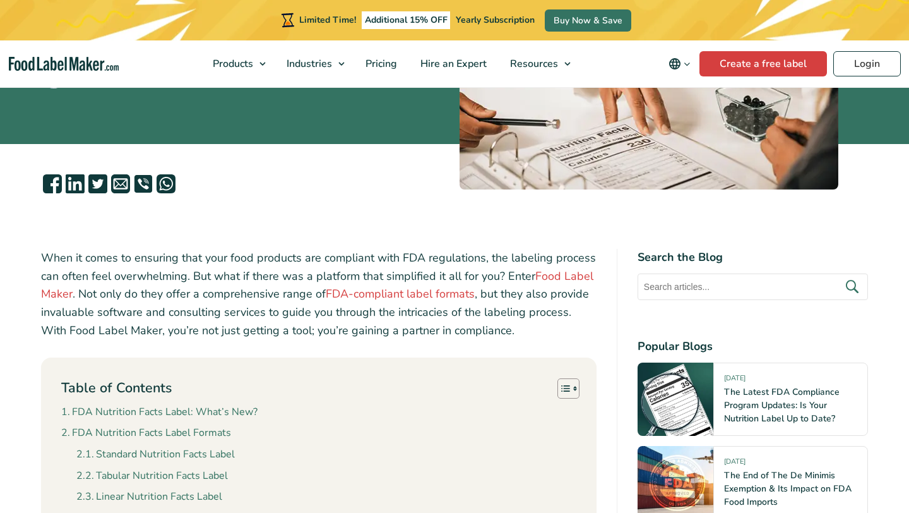
scroll to position [277, 0]
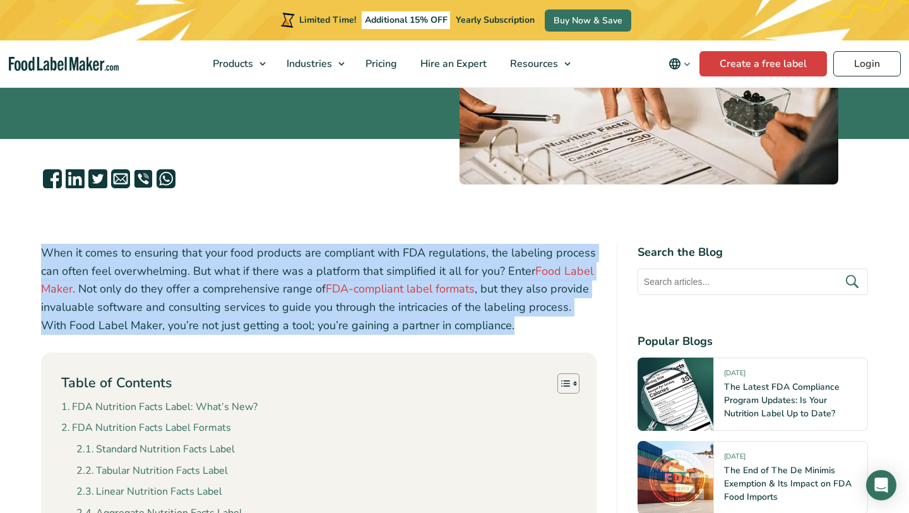
drag, startPoint x: 496, startPoint y: 330, endPoint x: 33, endPoint y: 241, distance: 471.3
copy p "When it comes to ensuring that your food products are compliant with FDA regula…"
click at [378, 320] on p "When it comes to ensuring that your food products are compliant with FDA regula…" at bounding box center [319, 289] width 556 height 91
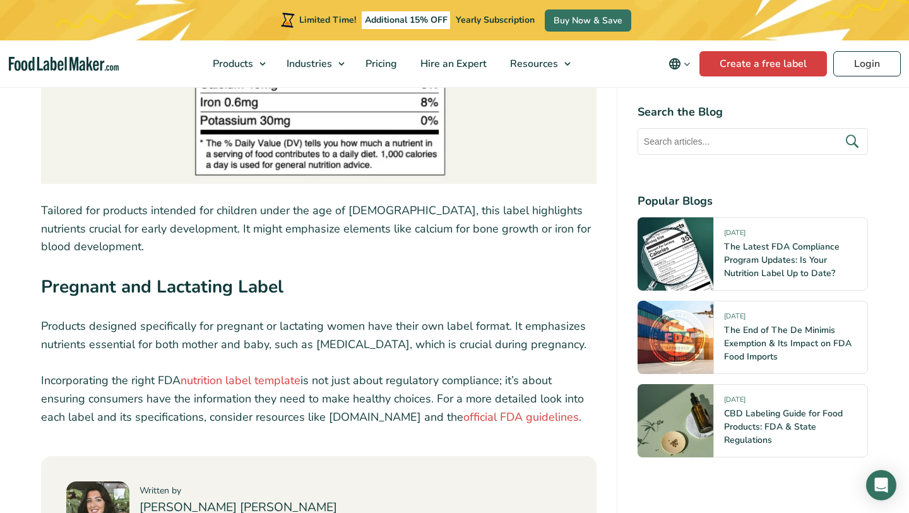
scroll to position [6941, 0]
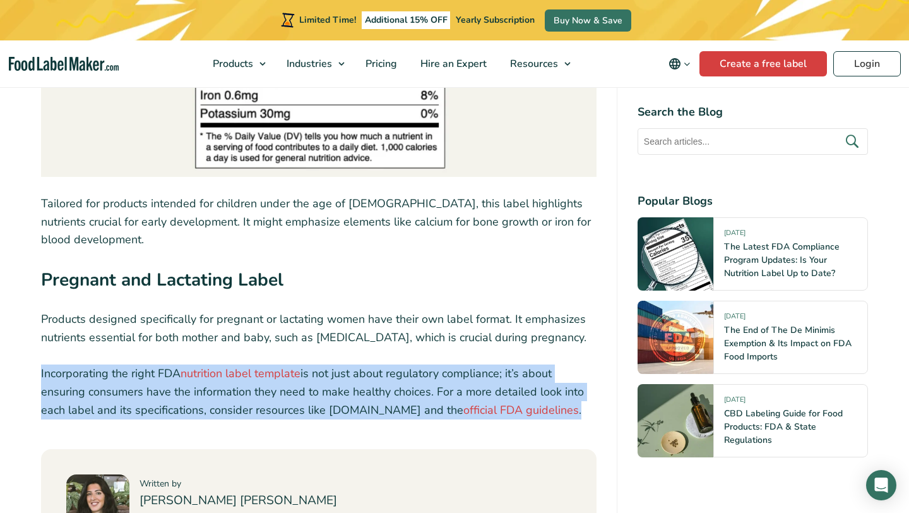
drag, startPoint x: 592, startPoint y: 371, endPoint x: 22, endPoint y: 337, distance: 570.7
copy p "Incorporating the right FDA nutrition label template is not just about regulato…"
